Goal: Use online tool/utility: Utilize a website feature to perform a specific function

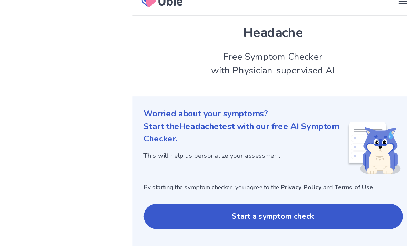
click at [131, 161] on button "Start a symptom check" at bounding box center [204, 170] width 192 height 19
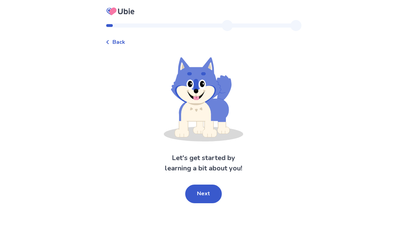
click at [203, 201] on button "Next" at bounding box center [203, 194] width 37 height 19
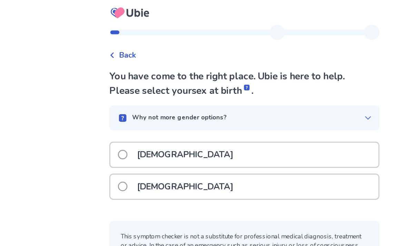
click at [122, 115] on p "[DEMOGRAPHIC_DATA]" at bounding box center [161, 115] width 78 height 18
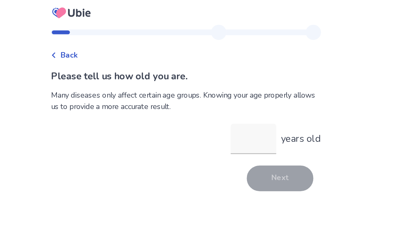
click at [236, 103] on input "years old" at bounding box center [252, 103] width 33 height 22
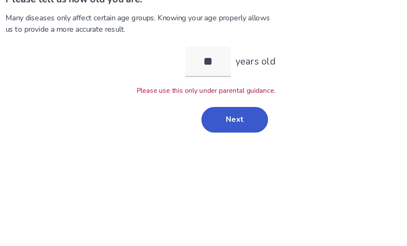
type input "**"
click at [106, 74] on div "Please tell us how old you are. Many diseases only affect certain age groups. K…" at bounding box center [204, 103] width 196 height 102
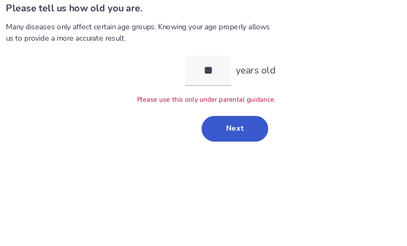
click at [248, 136] on button "Next" at bounding box center [272, 145] width 48 height 19
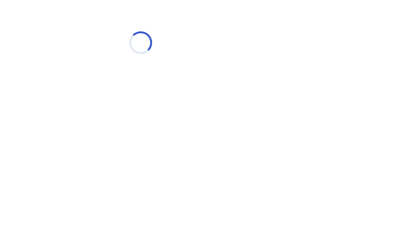
scroll to position [0, 0]
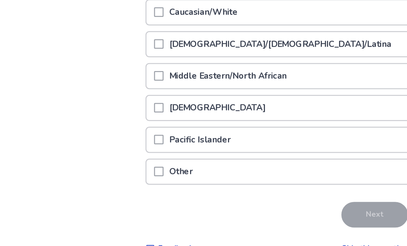
scroll to position [102, 0]
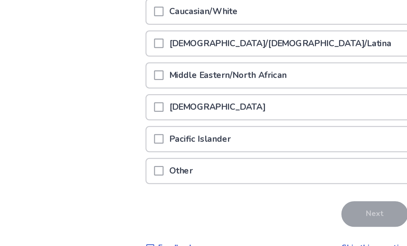
click at [144, 167] on p "Other" at bounding box center [131, 176] width 25 height 18
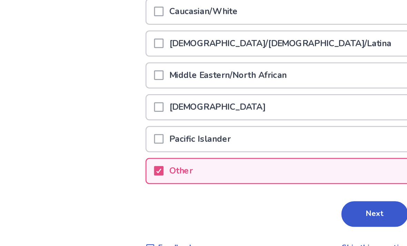
click at [275, 197] on button "Next" at bounding box center [272, 206] width 48 height 19
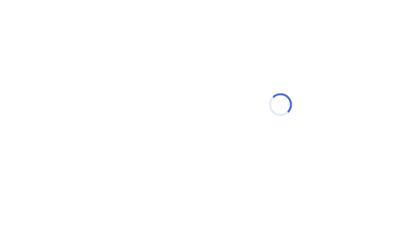
scroll to position [0, 0]
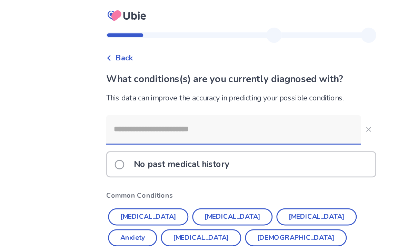
click at [122, 122] on p "No past medical history" at bounding box center [161, 119] width 78 height 18
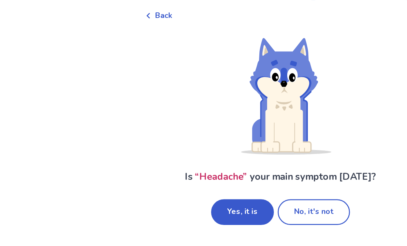
click at [214, 175] on button "No, it's not" at bounding box center [228, 184] width 52 height 19
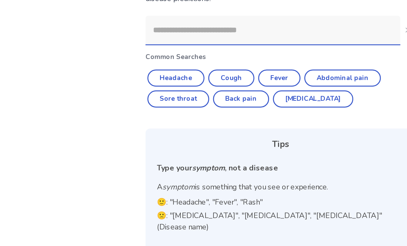
scroll to position [29, 0]
click at [123, 102] on button "Headache" at bounding box center [127, 108] width 41 height 12
type input "********"
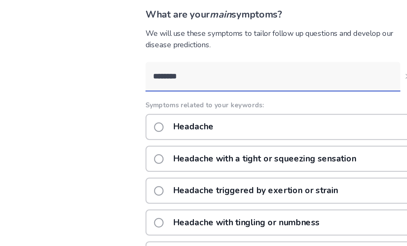
scroll to position [47, 0]
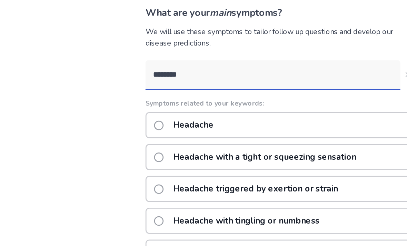
click at [185, 135] on p "Headache triggered by exertion or strain" at bounding box center [186, 139] width 128 height 18
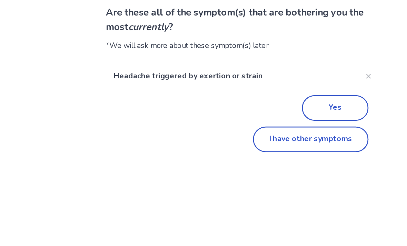
click at [248, 117] on button "Yes" at bounding box center [272, 126] width 48 height 19
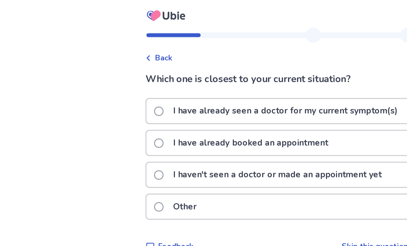
click at [162, 162] on div "Other" at bounding box center [204, 151] width 196 height 23
click at [163, 153] on div "Other" at bounding box center [203, 150] width 195 height 18
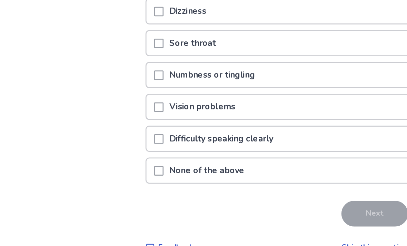
scroll to position [42, 0]
click at [156, 167] on p "None of the above" at bounding box center [150, 176] width 63 height 18
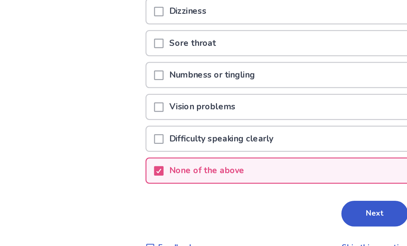
click at [272, 197] on button "Next" at bounding box center [272, 206] width 48 height 19
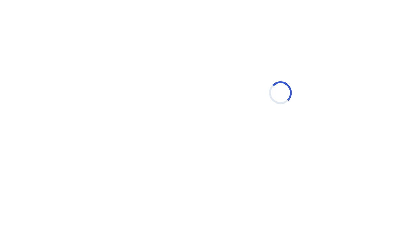
scroll to position [0, 0]
select select "*"
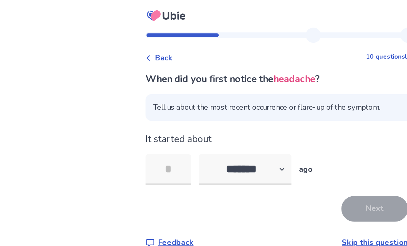
click at [139, 118] on input "tel" at bounding box center [122, 123] width 33 height 22
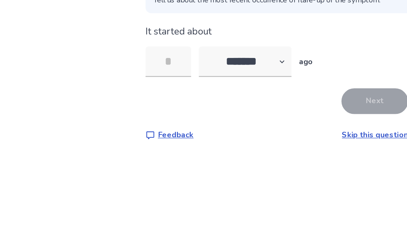
type input "*"
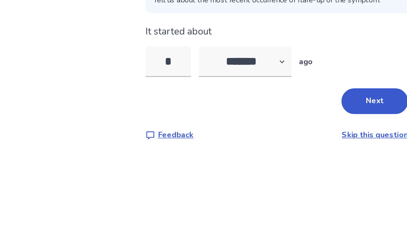
click at [270, 142] on button "Next" at bounding box center [272, 151] width 48 height 19
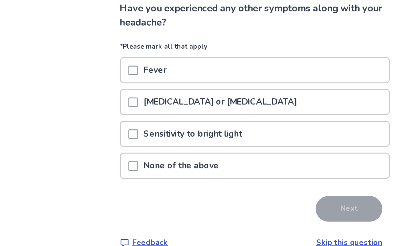
scroll to position [22, 0]
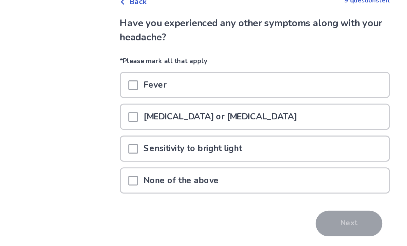
click at [128, 163] on p "None of the above" at bounding box center [150, 172] width 63 height 18
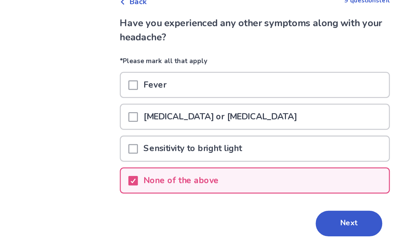
click at [257, 194] on button "Next" at bounding box center [272, 203] width 48 height 19
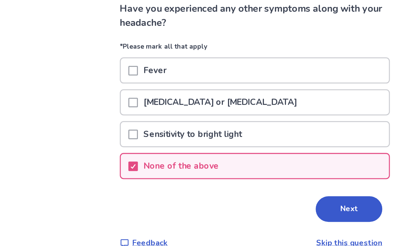
scroll to position [0, 0]
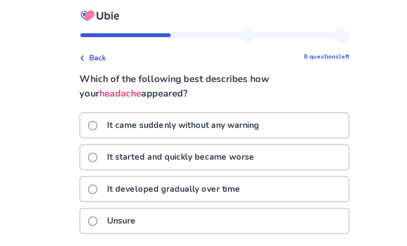
click at [122, 87] on p "It came suddenly without any warning" at bounding box center [181, 91] width 119 height 18
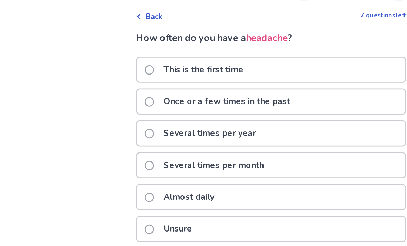
click at [132, 95] on p "Once or a few times in the past" at bounding box center [172, 104] width 100 height 18
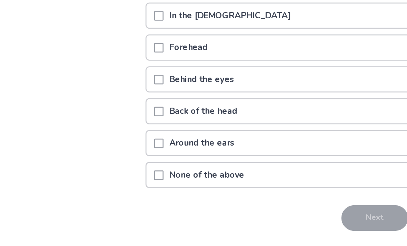
scroll to position [31, 0]
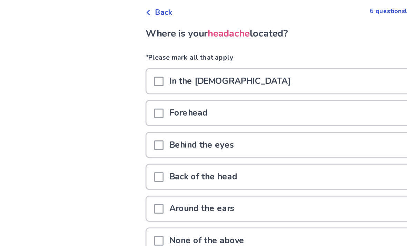
click at [139, 87] on p "Forehead" at bounding box center [137, 84] width 36 height 18
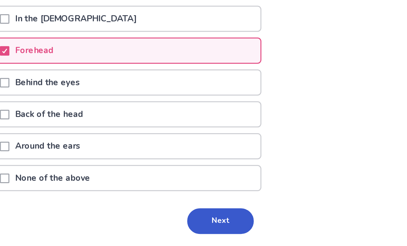
scroll to position [32, 0]
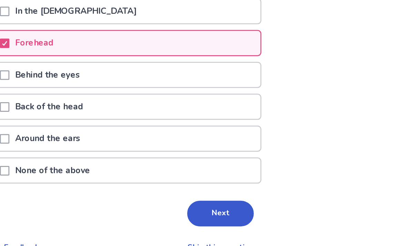
click at [248, 197] on button "Next" at bounding box center [272, 206] width 48 height 19
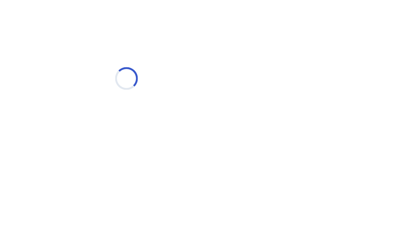
scroll to position [0, 0]
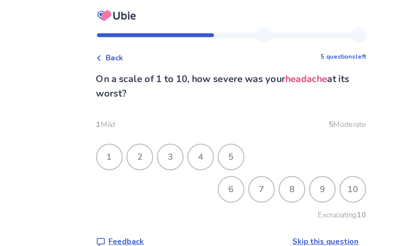
click at [128, 119] on div "2" at bounding box center [137, 114] width 18 height 18
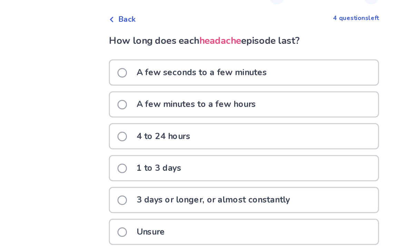
click at [122, 95] on p "A few minutes to a few hours" at bounding box center [169, 104] width 95 height 18
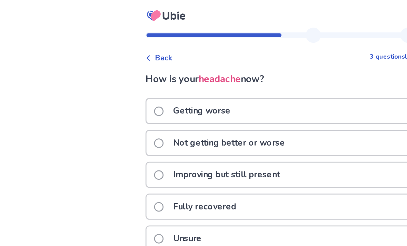
click at [141, 131] on p "Improving but still present" at bounding box center [165, 127] width 86 height 18
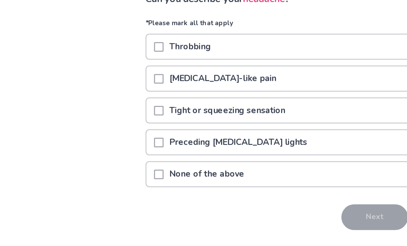
scroll to position [8, 0]
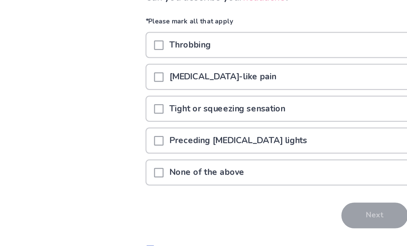
click at [137, 168] on p "None of the above" at bounding box center [150, 177] width 63 height 18
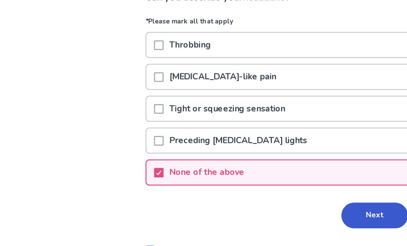
scroll to position [8, 0]
click at [269, 198] on button "Next" at bounding box center [272, 207] width 48 height 19
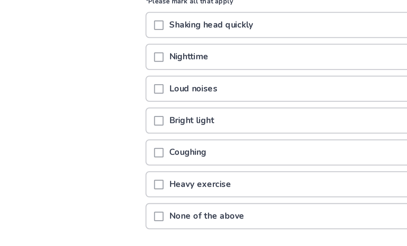
scroll to position [22, 0]
click at [281, 129] on div "Bright light" at bounding box center [204, 140] width 196 height 23
click at [279, 153] on div "Coughing" at bounding box center [203, 162] width 195 height 18
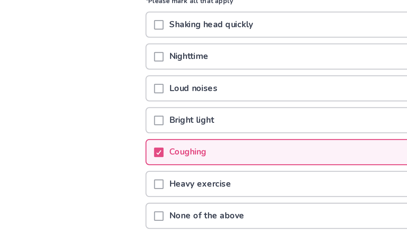
click at [274, 230] on button "Next" at bounding box center [272, 239] width 48 height 19
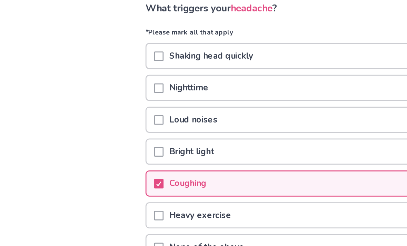
scroll to position [0, 0]
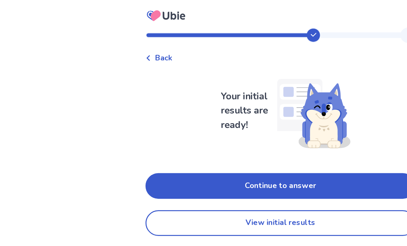
click at [220, 128] on button "Continue to answer" at bounding box center [204, 135] width 196 height 19
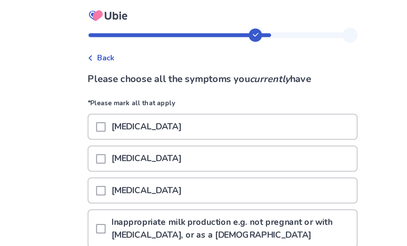
click at [119, 87] on p "[MEDICAL_DATA]" at bounding box center [148, 92] width 59 height 18
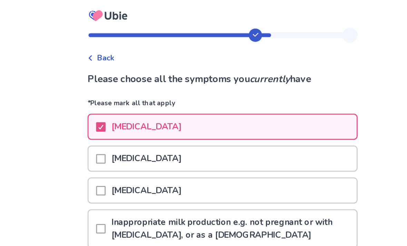
click at [119, 142] on p "[MEDICAL_DATA]" at bounding box center [148, 138] width 59 height 18
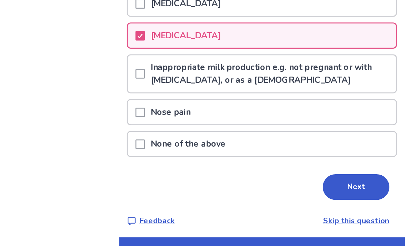
scroll to position [64, 0]
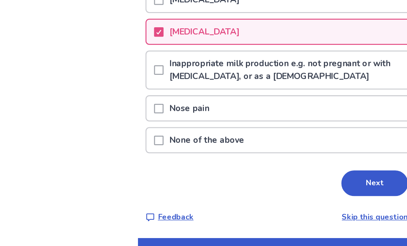
click at [272, 175] on button "Next" at bounding box center [272, 184] width 48 height 19
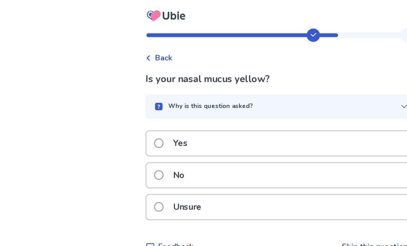
click at [279, 134] on div "No" at bounding box center [203, 127] width 195 height 18
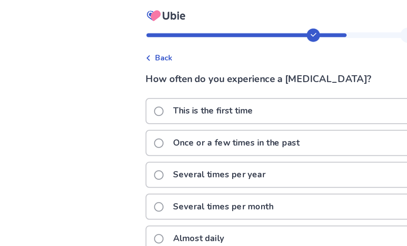
click at [275, 116] on div "Once or a few times in the past" at bounding box center [204, 105] width 196 height 23
click at [275, 120] on div "Several times per year" at bounding box center [203, 127] width 195 height 18
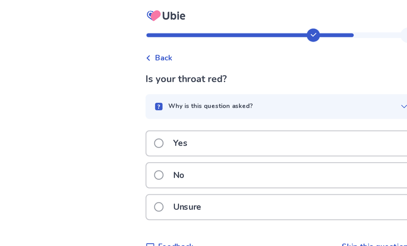
click at [279, 135] on div "No" at bounding box center [203, 127] width 195 height 18
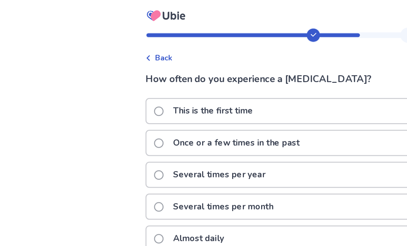
click at [276, 98] on div "Once or a few times in the past" at bounding box center [203, 104] width 195 height 18
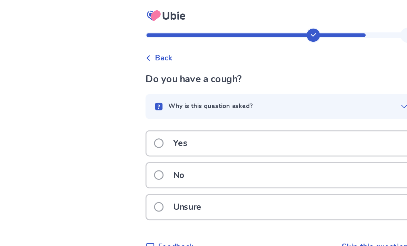
click at [278, 98] on div "Yes" at bounding box center [203, 104] width 195 height 18
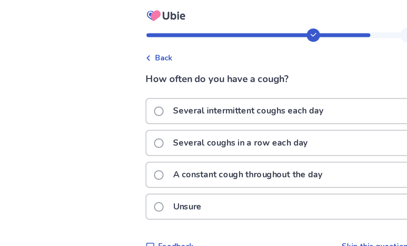
click at [285, 133] on div "A constant cough throughout the day" at bounding box center [203, 127] width 195 height 18
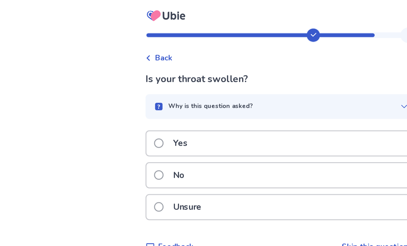
click at [281, 132] on div "No" at bounding box center [203, 127] width 195 height 18
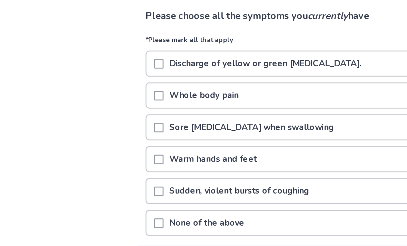
click at [287, 176] on div "Sudden, violent bursts of coughing" at bounding box center [203, 185] width 195 height 18
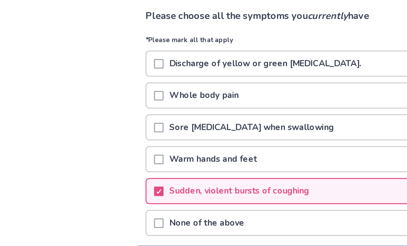
click at [282, 153] on div "Warm hands and feet" at bounding box center [203, 162] width 195 height 18
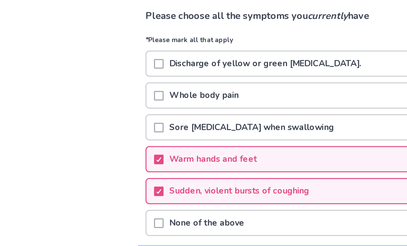
click at [286, 176] on div "Sudden, violent bursts of coughing" at bounding box center [203, 185] width 195 height 18
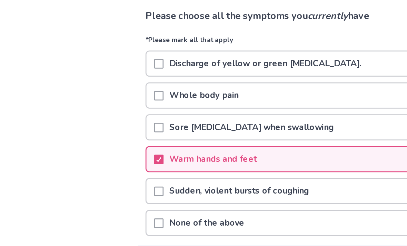
click at [287, 176] on div "Sudden, violent bursts of coughing" at bounding box center [203, 185] width 195 height 18
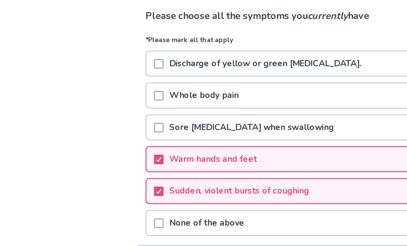
click at [145, 176] on p "Sudden, violent bursts of coughing" at bounding box center [174, 185] width 110 height 18
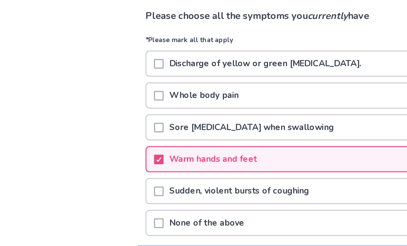
click at [138, 153] on p "Warm hands and feet" at bounding box center [155, 162] width 72 height 18
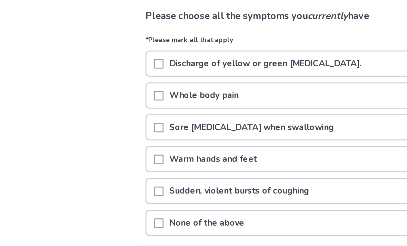
click at [149, 199] on p "None of the above" at bounding box center [150, 208] width 63 height 18
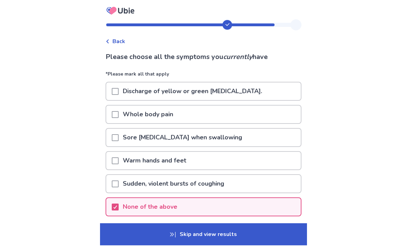
click at [271, 238] on button "Next" at bounding box center [272, 239] width 48 height 19
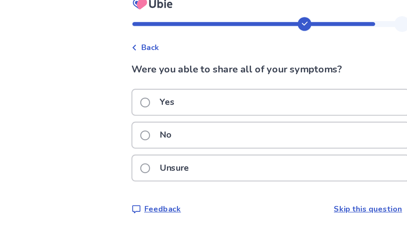
click at [122, 99] on p "No" at bounding box center [130, 104] width 17 height 18
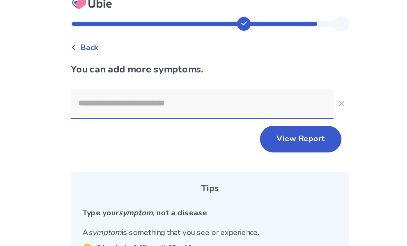
click at [239, 102] on button "View Report" at bounding box center [267, 106] width 57 height 19
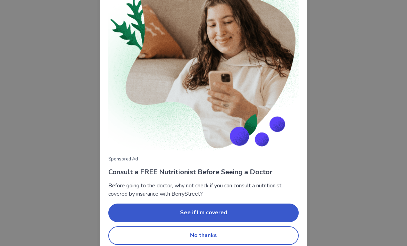
scroll to position [56, 0]
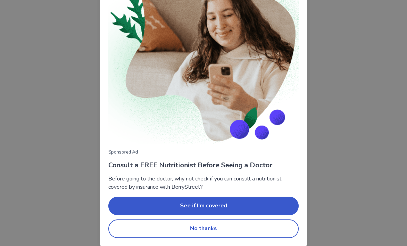
click at [189, 230] on button "No thanks" at bounding box center [203, 229] width 191 height 19
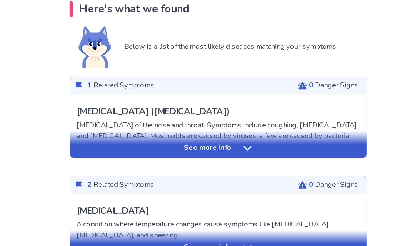
scroll to position [96, 0]
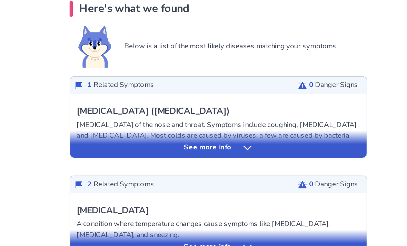
click at [109, 166] on div "See more info" at bounding box center [204, 169] width 190 height 7
